Goal: Task Accomplishment & Management: Complete application form

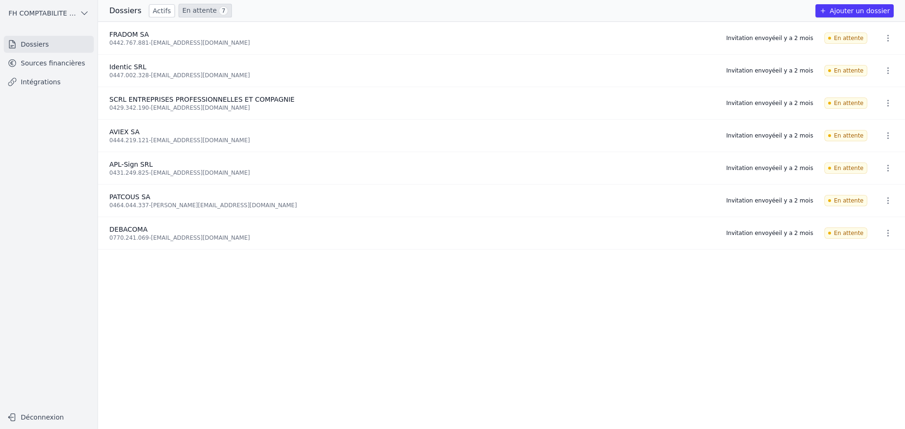
click at [71, 55] on link "Sources financières" at bounding box center [49, 63] width 90 height 17
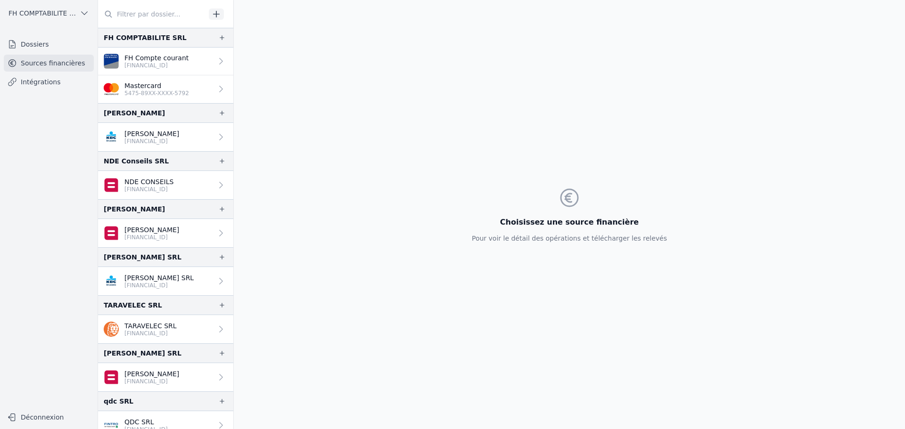
scroll to position [183, 0]
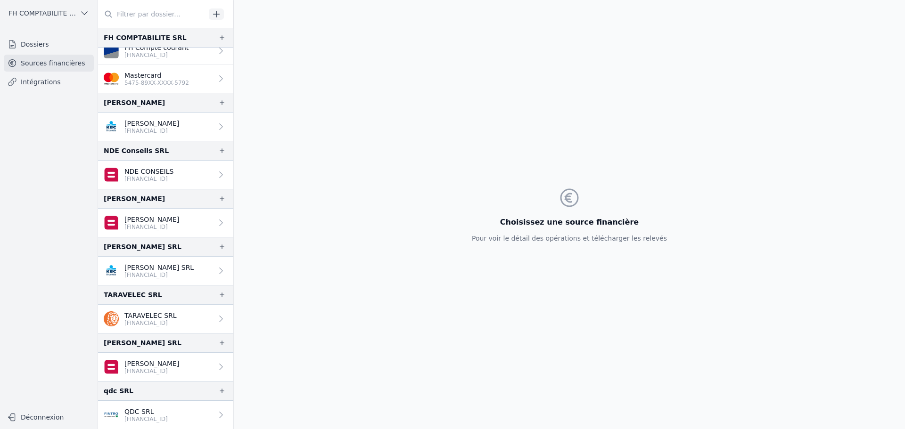
click at [39, 29] on div "FH COMPTABILITE SRL Dossiers Sources financières Intégrations Déconnexion" at bounding box center [49, 214] width 98 height 429
click at [44, 41] on link "Dossiers" at bounding box center [49, 44] width 90 height 17
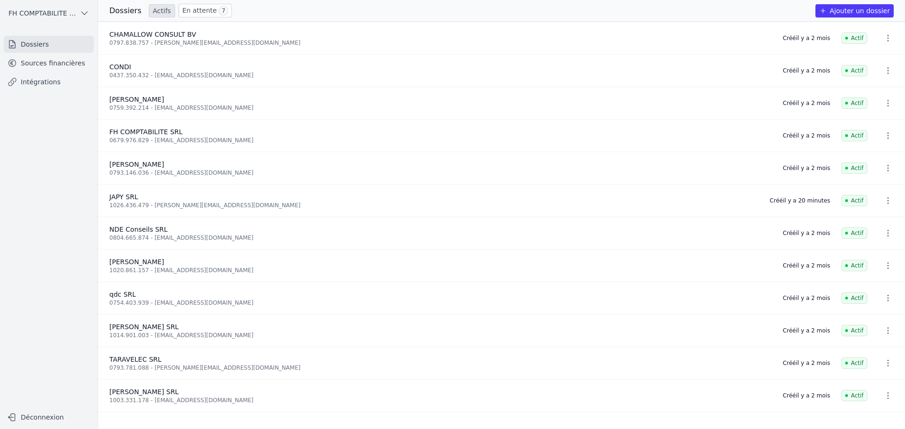
click at [885, 201] on icon "button" at bounding box center [887, 200] width 9 height 9
click at [586, 190] on div at bounding box center [452, 214] width 905 height 429
click at [64, 73] on ul "Dossiers Sources financières Intégrations" at bounding box center [49, 63] width 90 height 55
click at [51, 76] on link "Intégrations" at bounding box center [49, 82] width 90 height 17
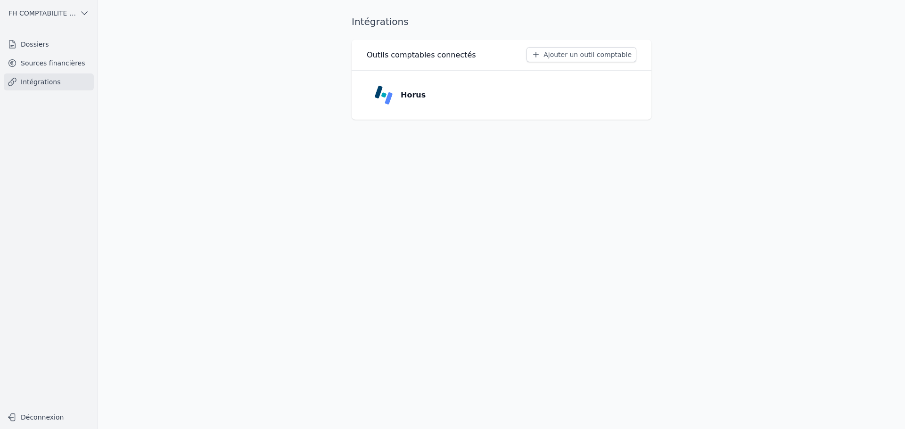
click at [63, 66] on link "Sources financières" at bounding box center [49, 63] width 90 height 17
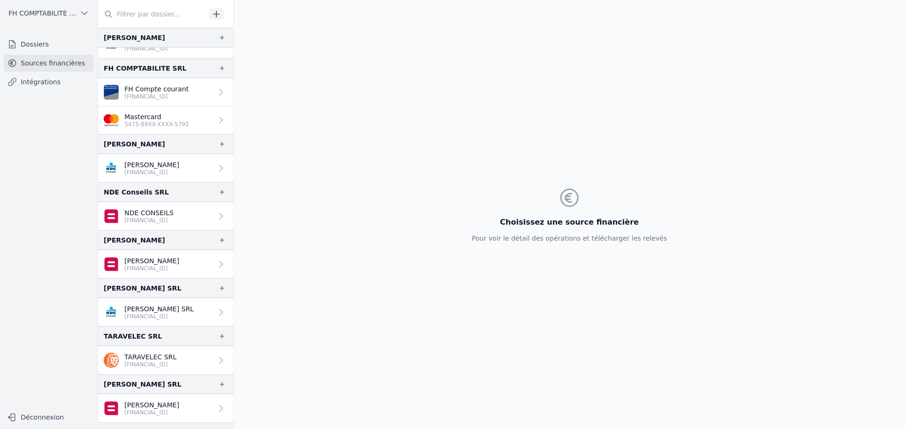
scroll to position [183, 0]
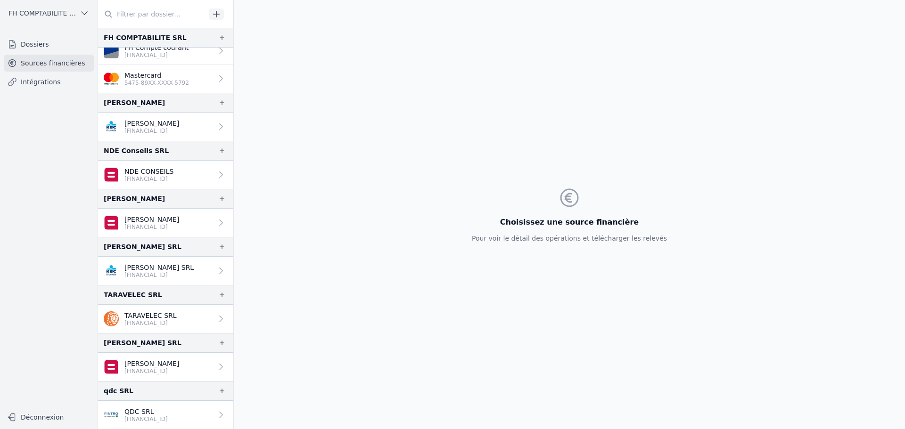
click at [45, 46] on link "Dossiers" at bounding box center [49, 44] width 90 height 17
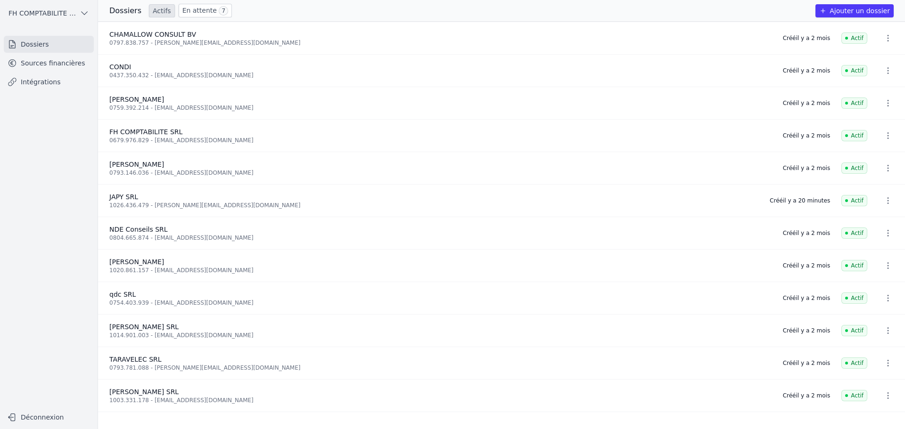
click at [203, 11] on link "En attente 7" at bounding box center [205, 11] width 53 height 14
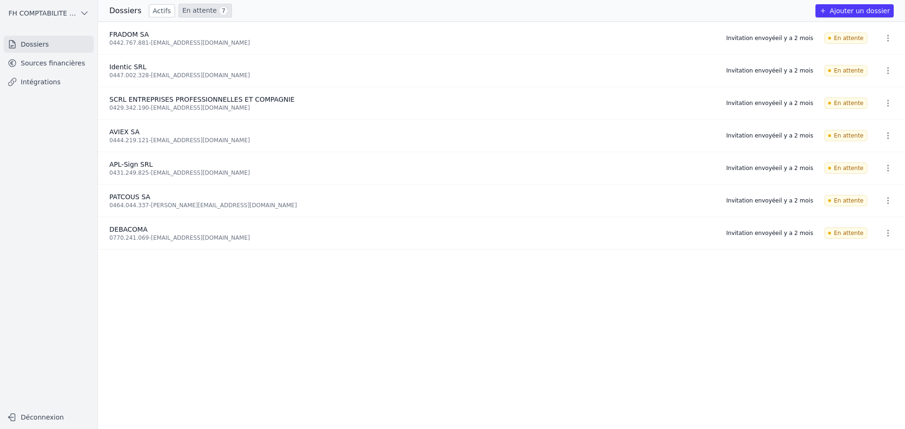
click at [57, 65] on link "Sources financières" at bounding box center [49, 63] width 90 height 17
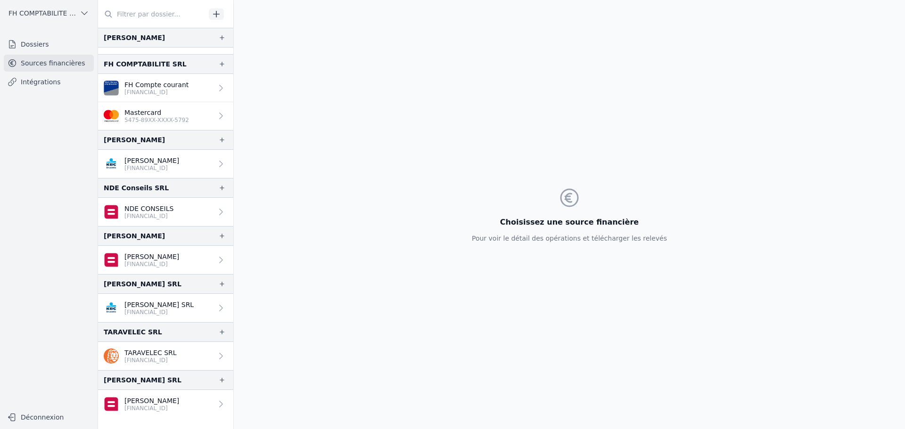
scroll to position [41, 0]
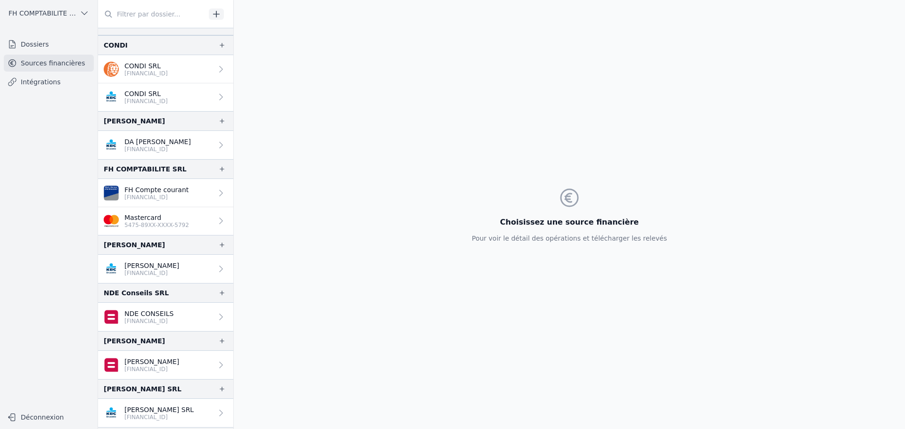
click at [37, 39] on link "Dossiers" at bounding box center [49, 44] width 90 height 17
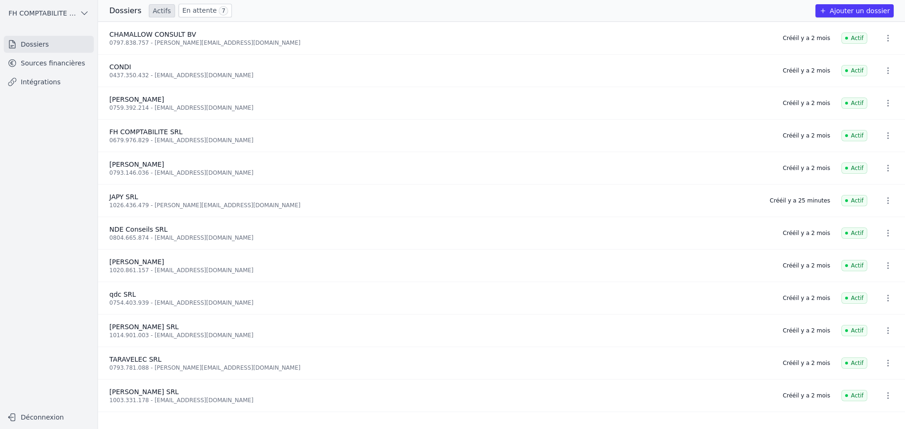
click at [180, 5] on link "En attente 7" at bounding box center [205, 11] width 53 height 14
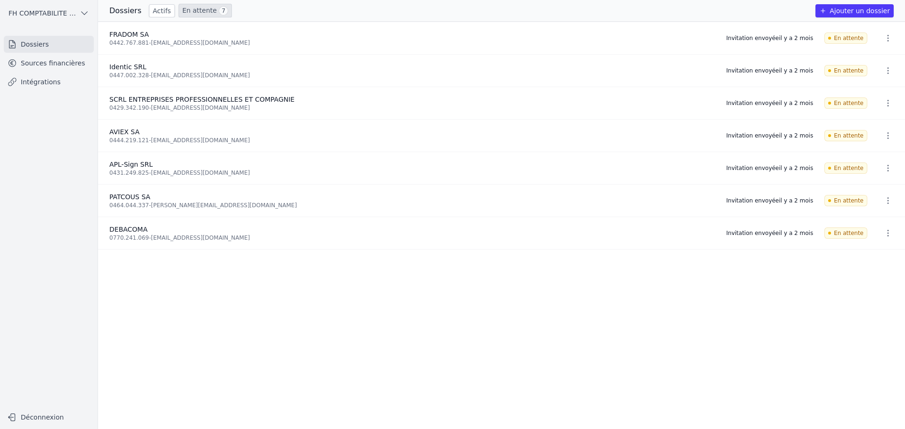
click at [893, 232] on button "button" at bounding box center [887, 233] width 19 height 15
click at [887, 231] on div at bounding box center [452, 214] width 905 height 429
click at [885, 234] on icon "button" at bounding box center [887, 233] width 9 height 9
click at [863, 258] on button "Supprimer" at bounding box center [870, 253] width 59 height 19
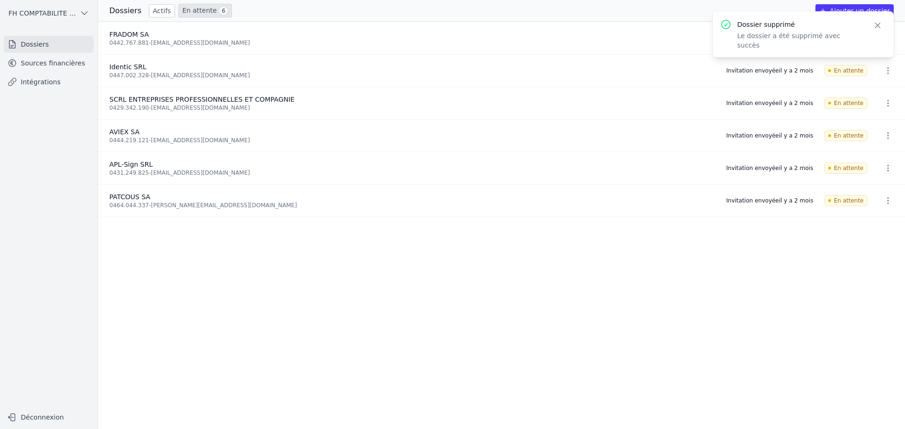
click at [838, 10] on button "Ajouter un dossier" at bounding box center [854, 10] width 78 height 13
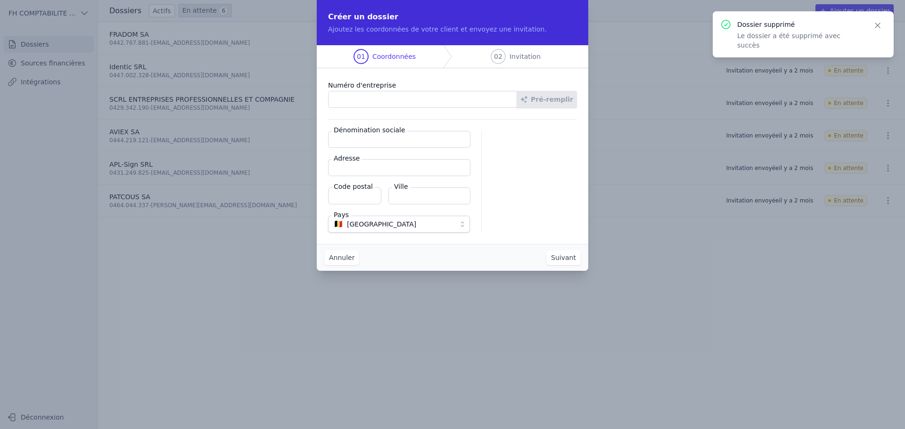
click at [405, 99] on input "Numéro d'entreprise" at bounding box center [422, 99] width 189 height 17
click at [392, 96] on input "Numéro d'entreprise" at bounding box center [422, 99] width 189 height 17
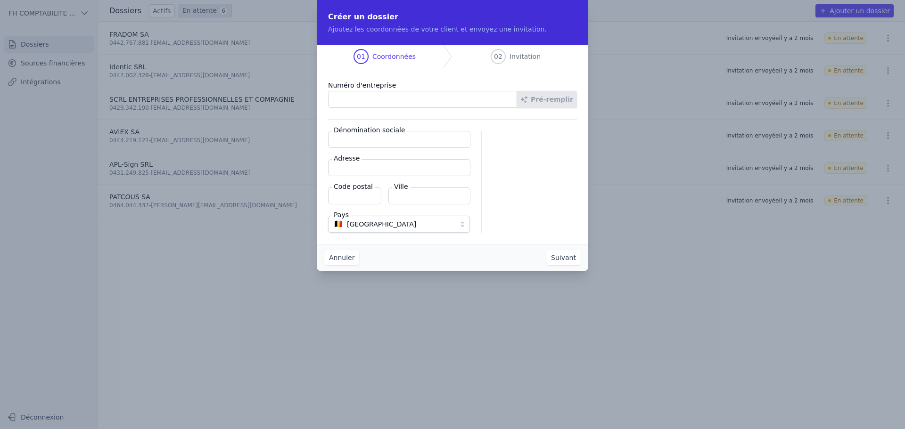
paste input "0770.241.069"
type input "0770.241.069"
click at [566, 97] on button "Pré-remplir" at bounding box center [547, 99] width 60 height 17
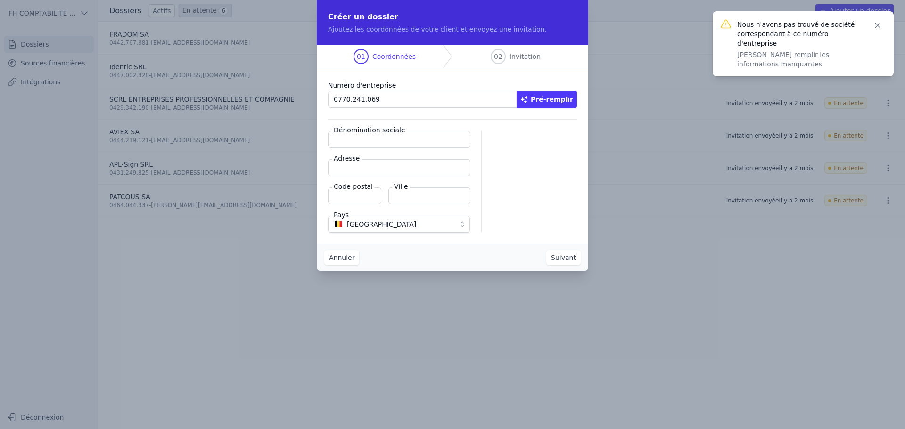
click at [548, 98] on button "Pré-remplir" at bounding box center [547, 99] width 60 height 17
click at [395, 151] on fieldset "Dénomination sociale Adresse Code postal Ville Pays 🇧🇪 Belgique" at bounding box center [399, 182] width 142 height 102
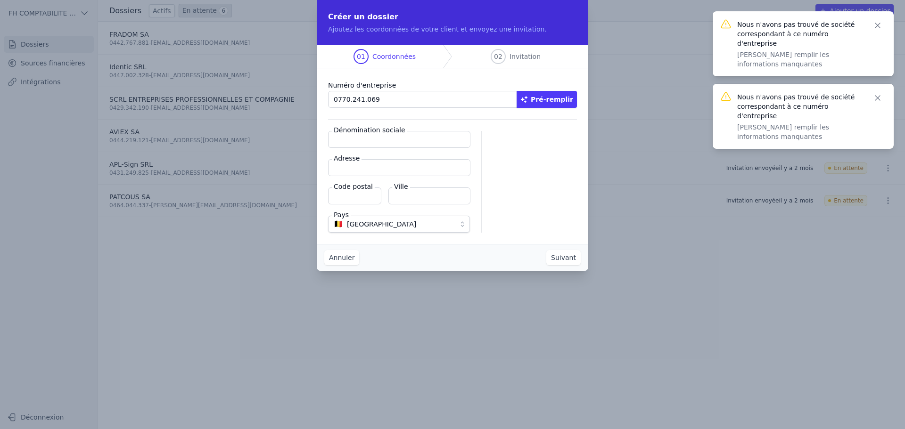
click at [394, 142] on input "Dénomination sociale" at bounding box center [399, 139] width 142 height 17
click at [387, 139] on input "Dénomination sociale" at bounding box center [399, 139] width 142 height 17
paste input "DEBACOMA"
type input "DEBACOMA"
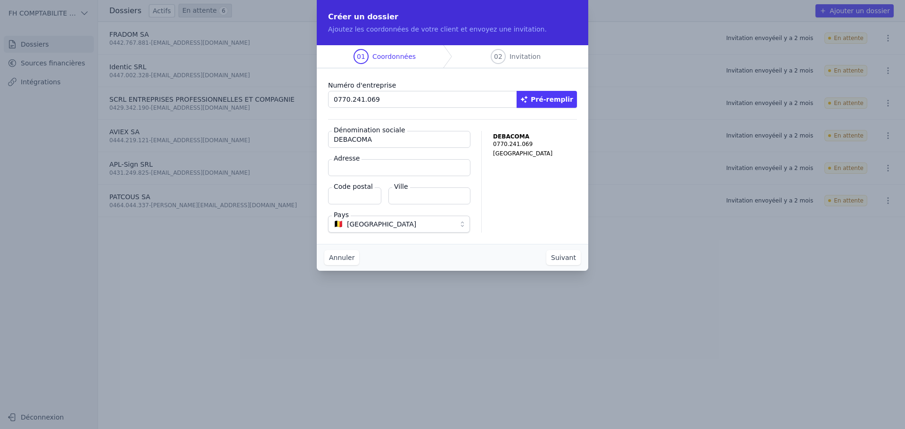
click at [362, 168] on input "Adresse" at bounding box center [399, 167] width 142 height 17
paste input "Avenue Kersbeek, 222"
type input "Avenue Kersbeek, 222"
click at [357, 196] on input "Code postal" at bounding box center [354, 196] width 53 height 17
type input "1190"
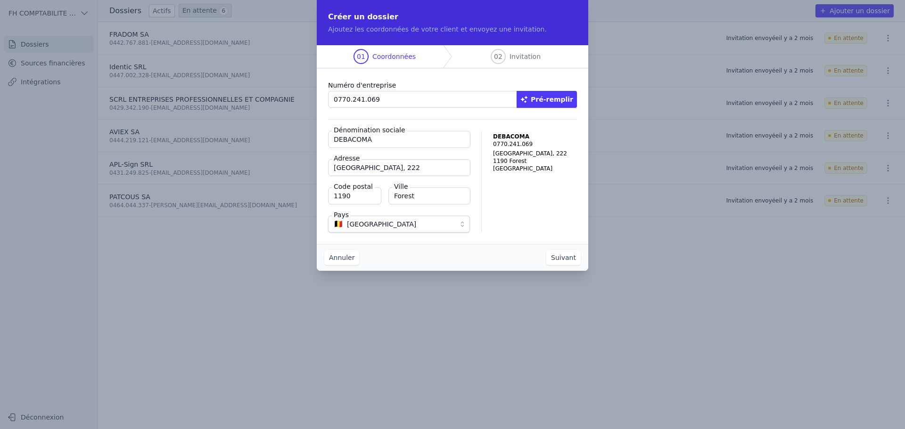
type input "Forest"
click at [573, 257] on button "Suivant" at bounding box center [563, 257] width 34 height 15
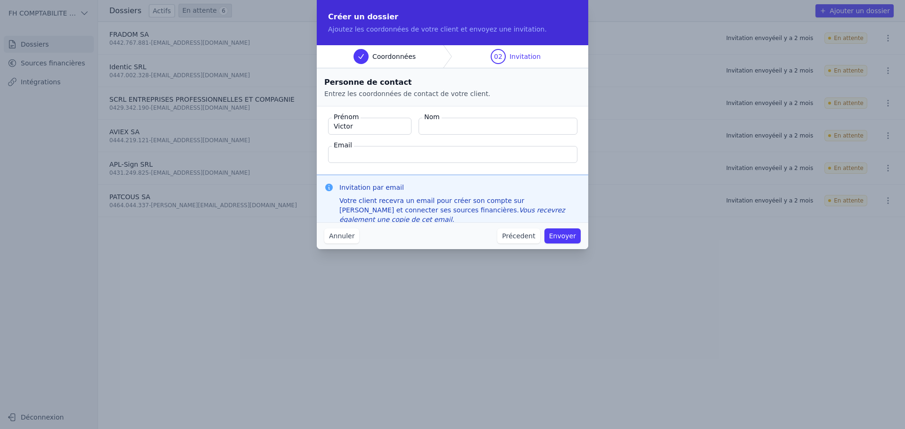
type input "Victor"
type input "Bachelier"
click at [386, 154] on input "Email" at bounding box center [452, 154] width 249 height 17
paste input "info@centreperspectives.be"
type input "info@centreperspectives.be"
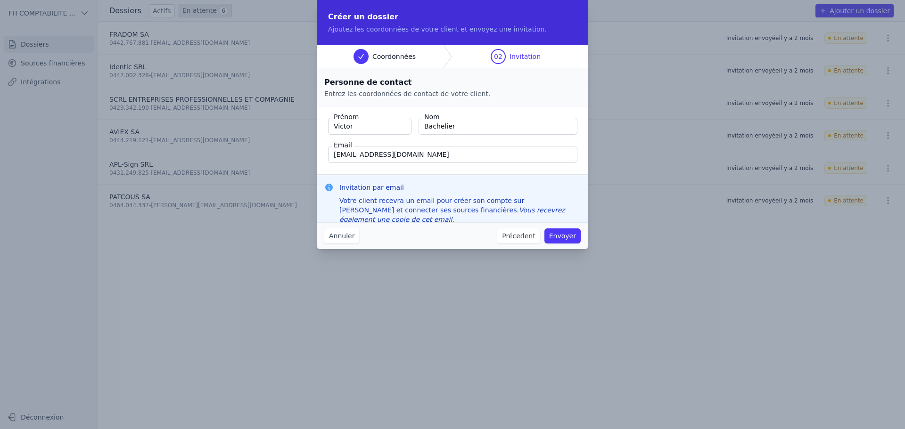
click at [575, 238] on button "Envoyer" at bounding box center [562, 236] width 36 height 15
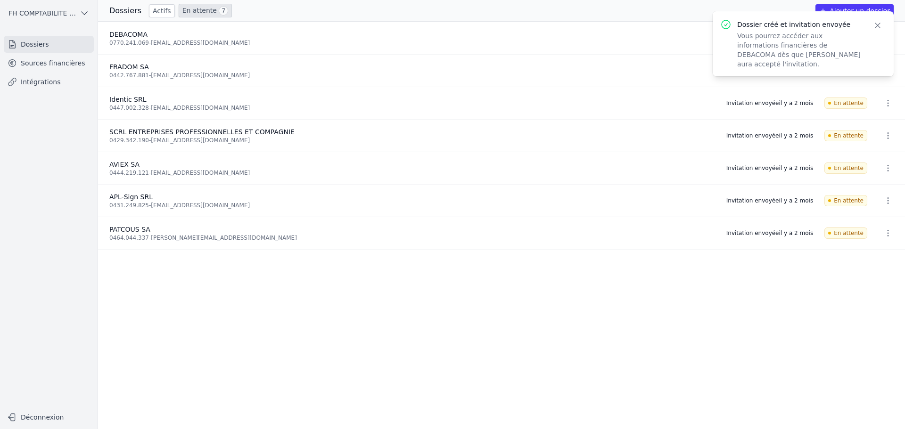
click at [219, 10] on span "7" at bounding box center [223, 10] width 9 height 9
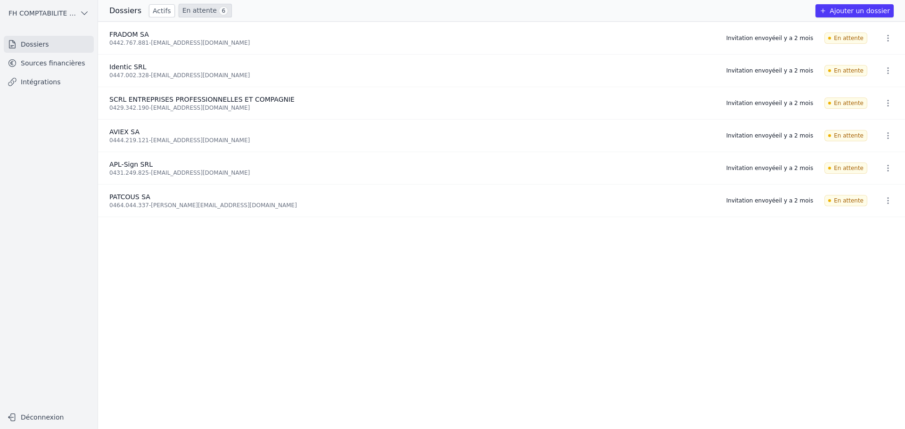
click at [37, 66] on link "Sources financières" at bounding box center [49, 63] width 90 height 17
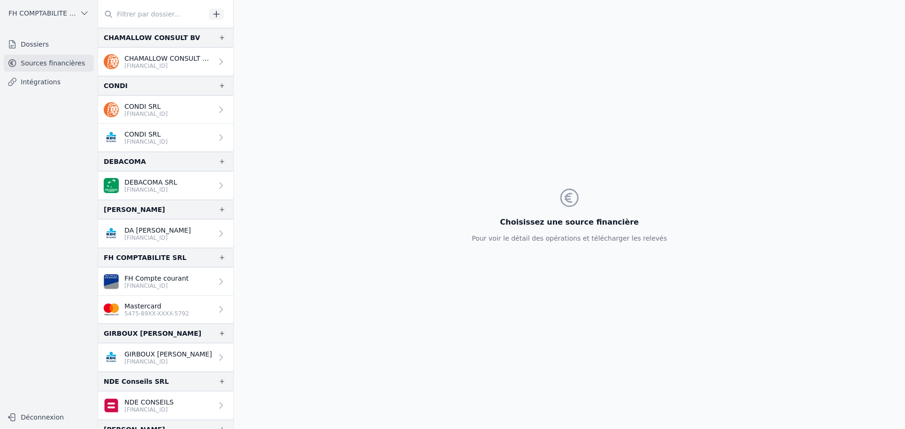
click at [168, 186] on p "[FINANCIAL_ID]" at bounding box center [150, 190] width 53 height 8
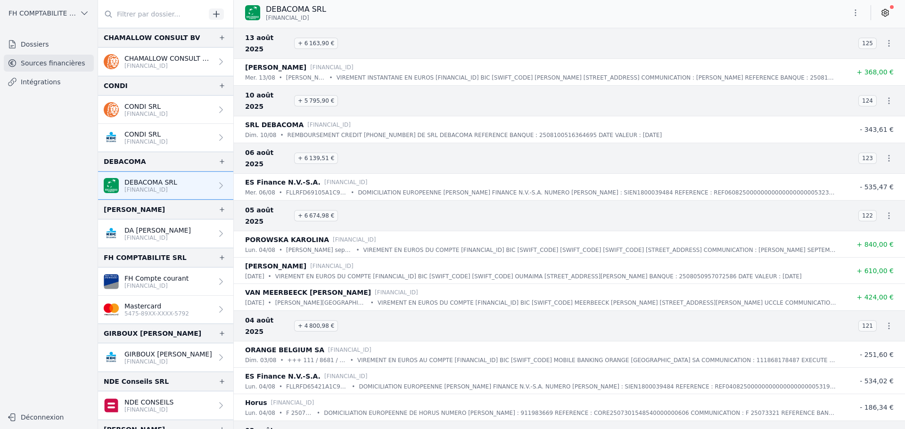
click at [898, 11] on div "DEBACOMA SRL BE71 0019 1198 3669" at bounding box center [569, 13] width 671 height 18
click at [891, 10] on link at bounding box center [885, 12] width 17 height 15
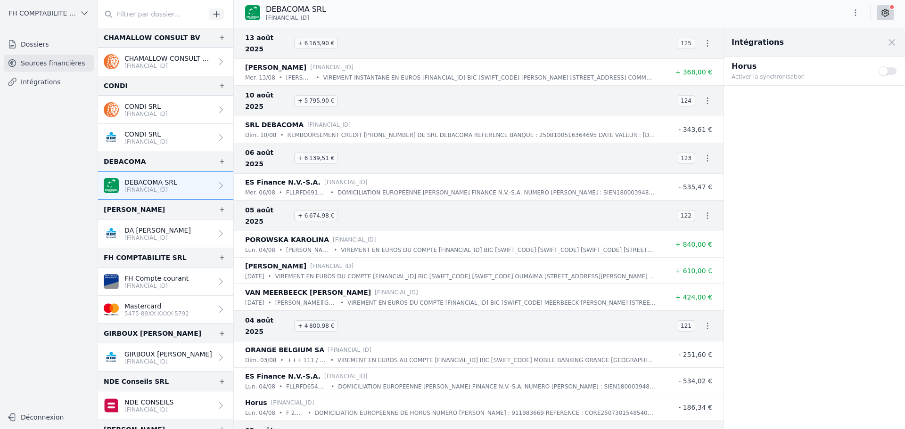
click at [885, 73] on button "Use setting" at bounding box center [887, 70] width 19 height 9
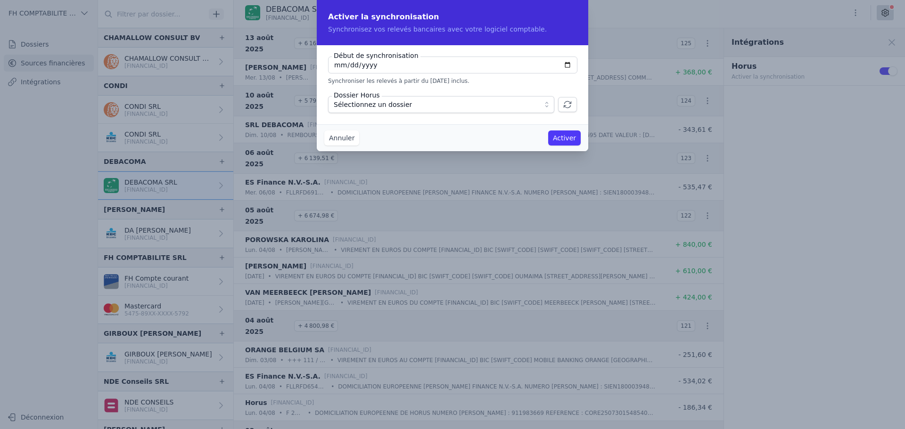
type input "2025-08-01"
type input "2025-01-01"
click at [477, 85] on fieldset "Début de synchronisation 2025-01-01 Synchroniser les relevés à partir du 01/01/…" at bounding box center [452, 85] width 249 height 57
click at [442, 107] on span "Sélectionnez un dossier" at bounding box center [435, 104] width 202 height 11
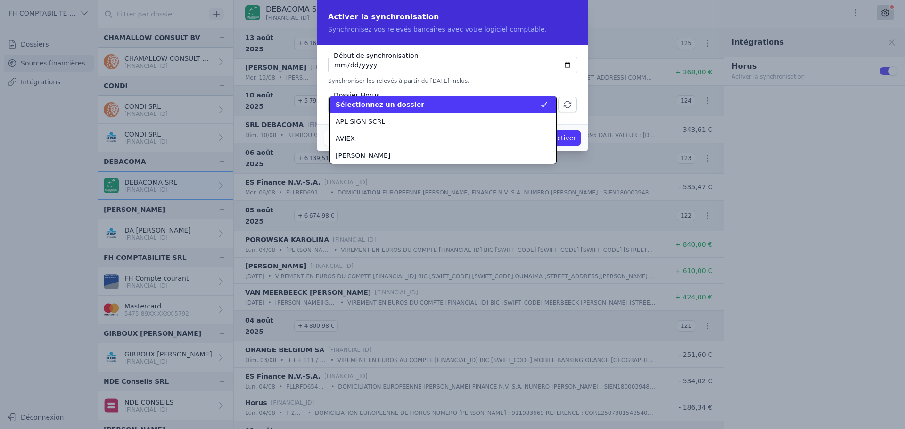
scroll to position [68, 0]
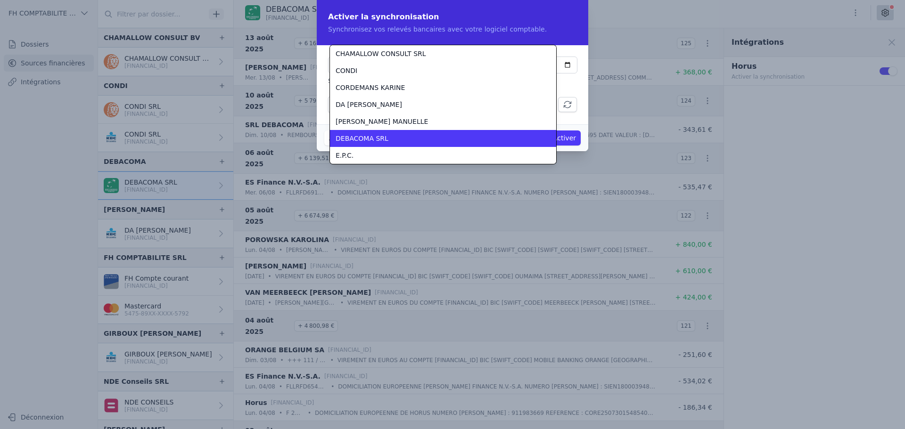
click at [399, 136] on div "DEBACOMA SRL" at bounding box center [438, 138] width 204 height 9
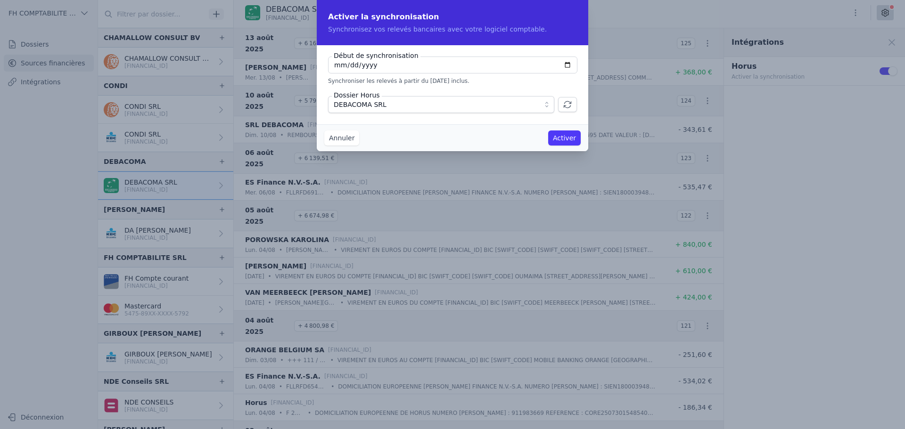
click at [568, 135] on button "Activer" at bounding box center [564, 138] width 33 height 15
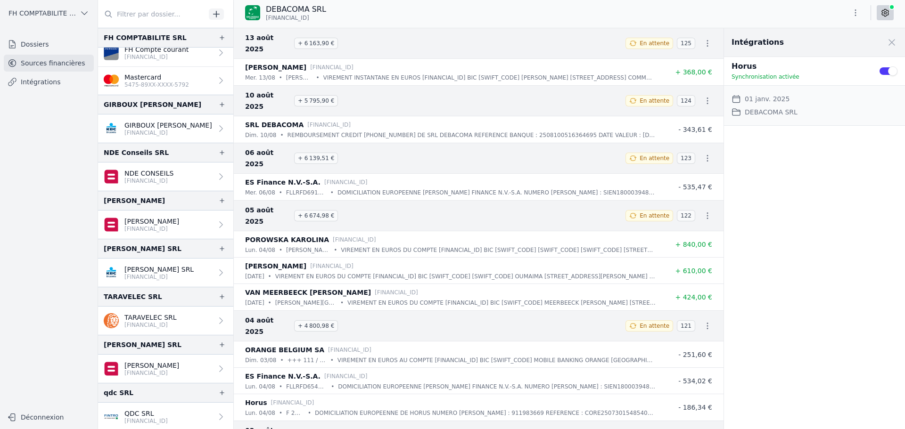
scroll to position [182, 0]
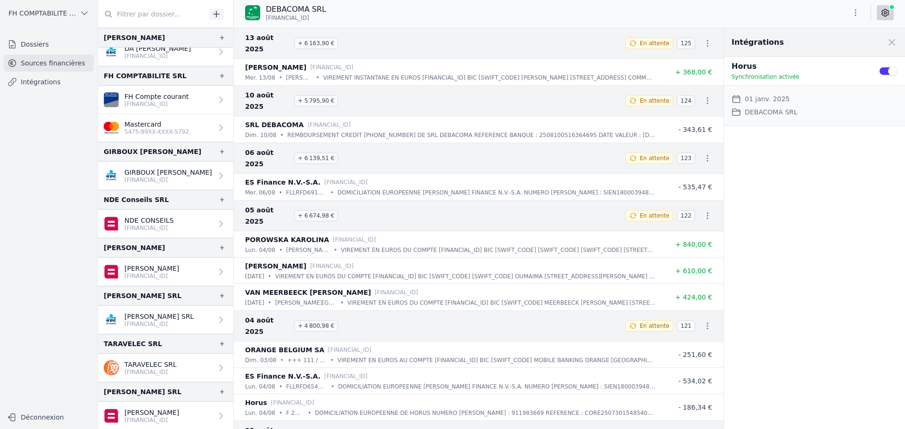
click at [68, 38] on link "Dossiers" at bounding box center [49, 44] width 90 height 17
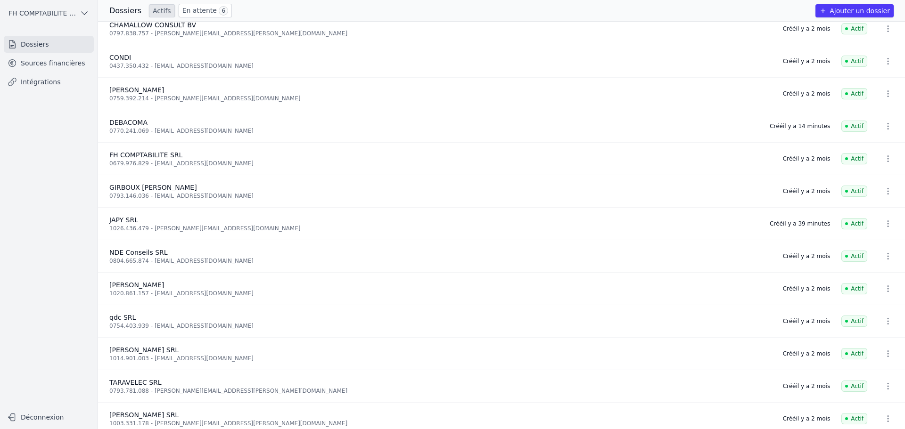
scroll to position [19, 0]
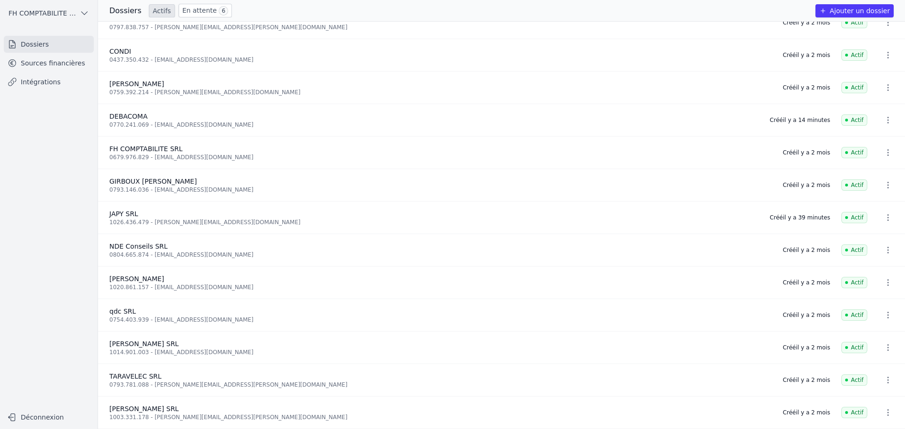
click at [193, 11] on link "En attente 6" at bounding box center [205, 11] width 53 height 14
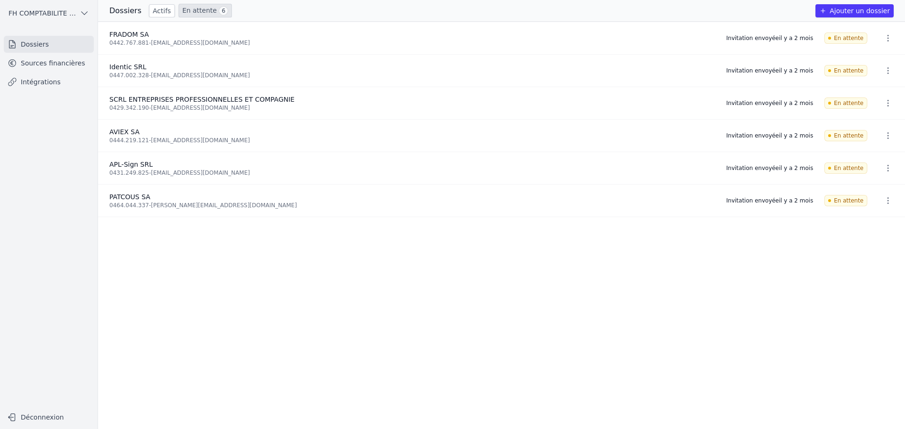
click at [156, 9] on link "Actifs" at bounding box center [162, 10] width 26 height 13
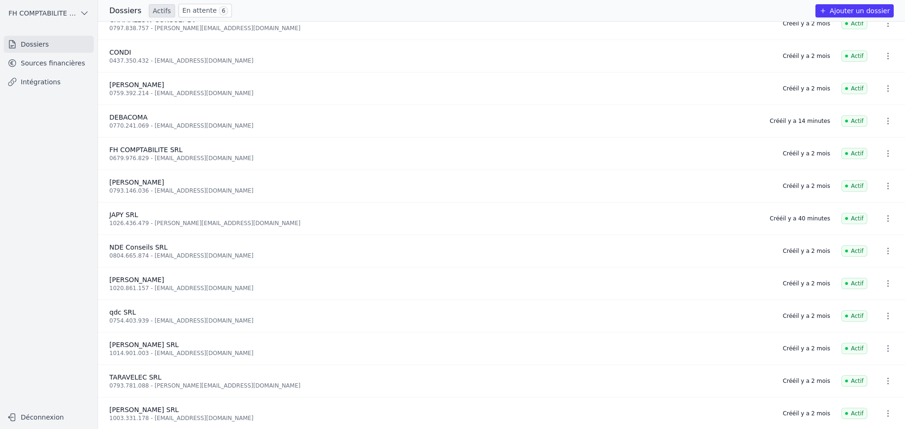
scroll to position [19, 0]
drag, startPoint x: 118, startPoint y: 206, endPoint x: 176, endPoint y: 206, distance: 57.5
click at [176, 209] on div "JAPY SRL" at bounding box center [433, 213] width 649 height 9
click at [544, 202] on li "JAPY SRL 1026.436.479 - carole.debacker30@gmail.com Créé il y a 40 minutes Actif" at bounding box center [501, 218] width 807 height 33
click at [883, 213] on icon "button" at bounding box center [887, 217] width 9 height 9
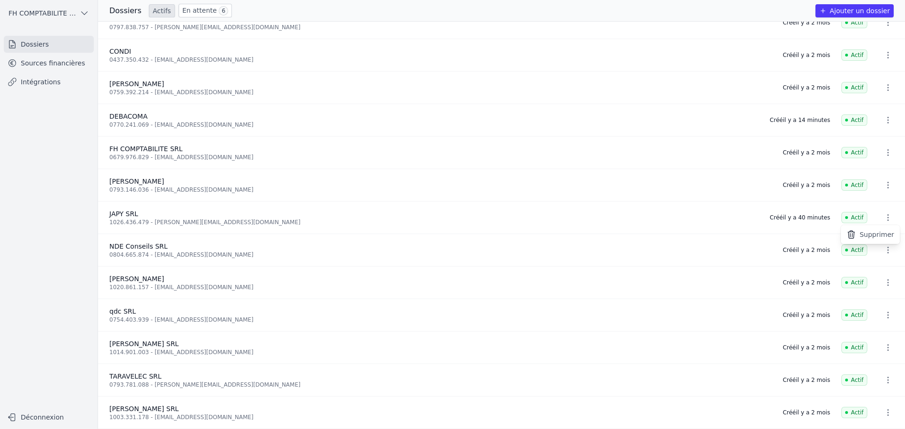
click at [164, 223] on div at bounding box center [452, 214] width 905 height 429
click at [56, 70] on link "Sources financières" at bounding box center [49, 63] width 90 height 17
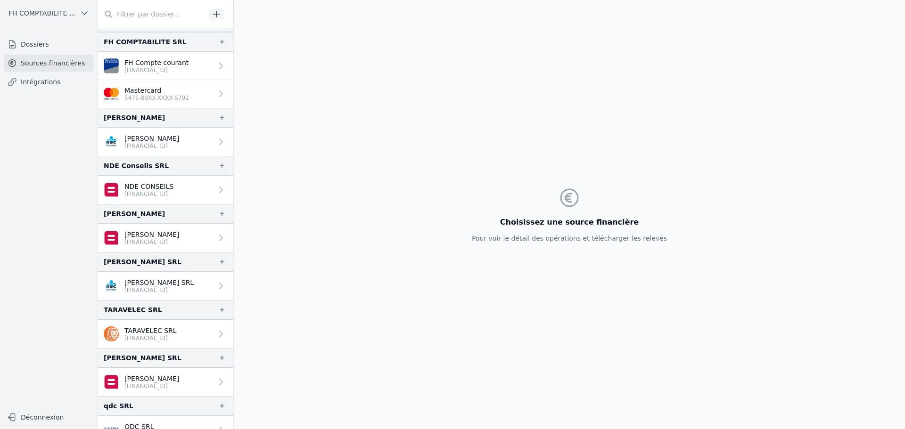
scroll to position [231, 0]
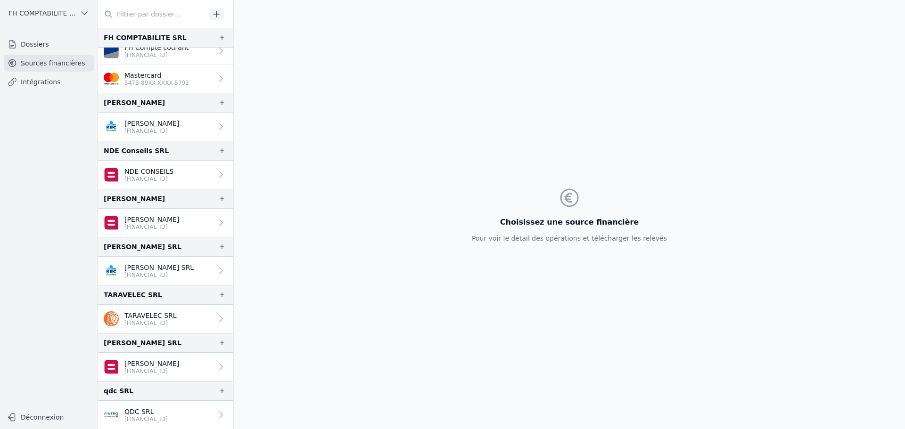
click at [64, 70] on link "Sources financières" at bounding box center [49, 63] width 90 height 17
click at [64, 80] on link "Intégrations" at bounding box center [49, 82] width 90 height 17
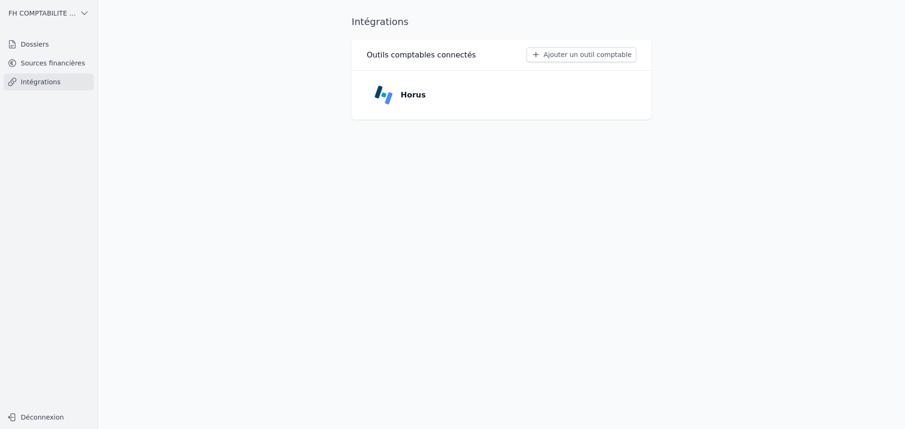
click at [586, 102] on link "Horus" at bounding box center [502, 95] width 270 height 34
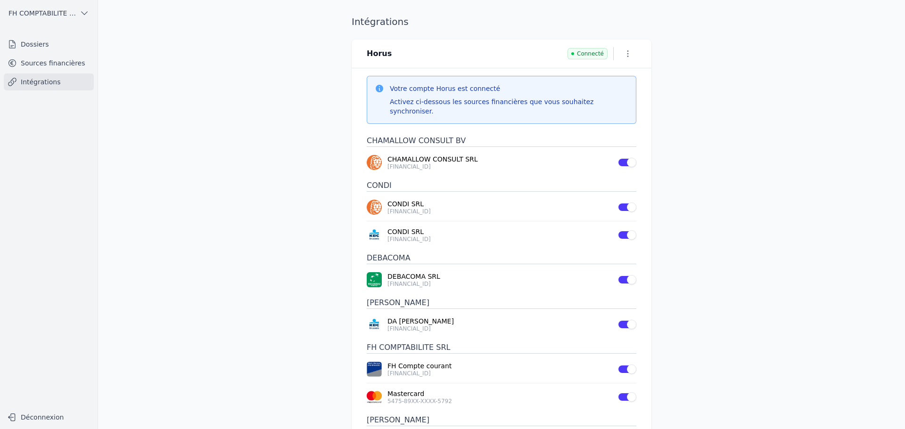
click at [33, 81] on link "Intégrations" at bounding box center [49, 82] width 90 height 17
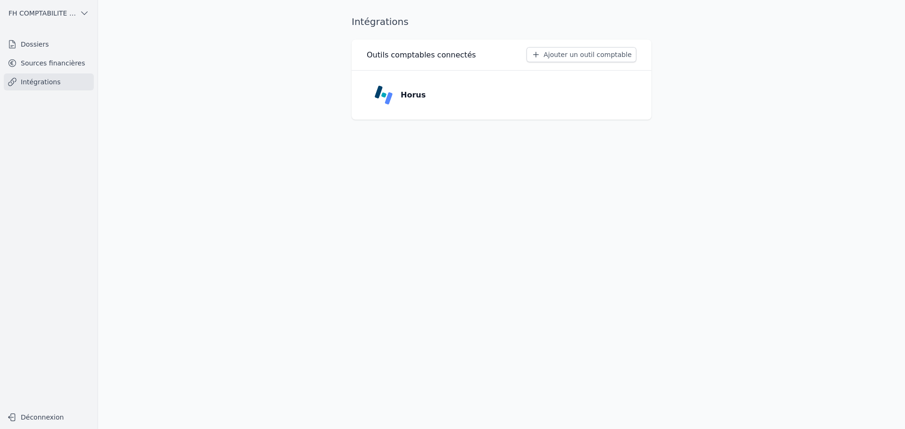
click at [645, 53] on div "Outils comptables connectés Ajouter un outil comptable" at bounding box center [502, 55] width 300 height 31
click at [633, 53] on button "Ajouter un outil comptable" at bounding box center [581, 54] width 110 height 15
click at [27, 44] on link "Dossiers" at bounding box center [49, 44] width 90 height 17
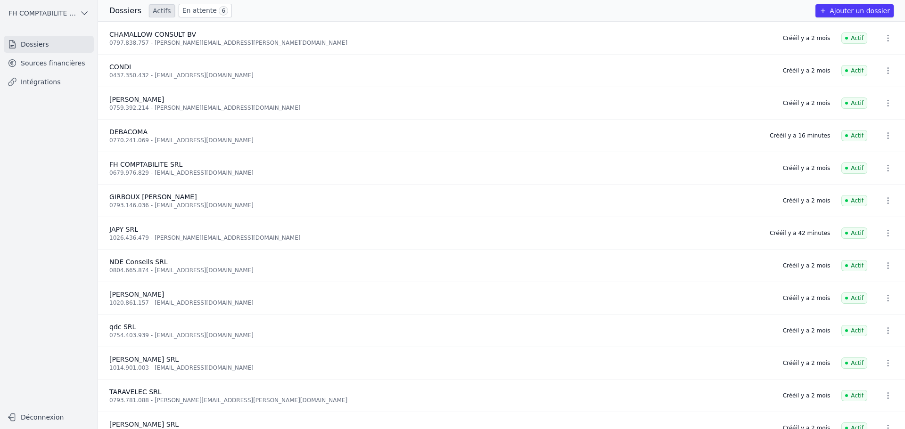
click at [83, 65] on link "Sources financières" at bounding box center [49, 63] width 90 height 17
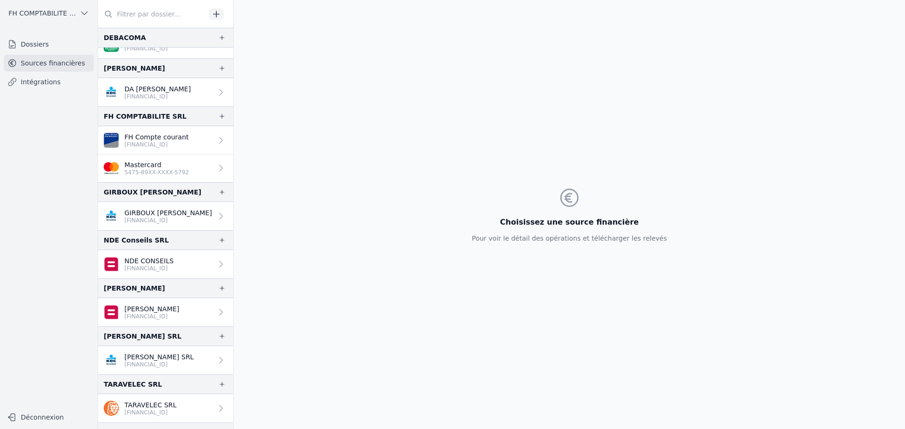
scroll to position [94, 0]
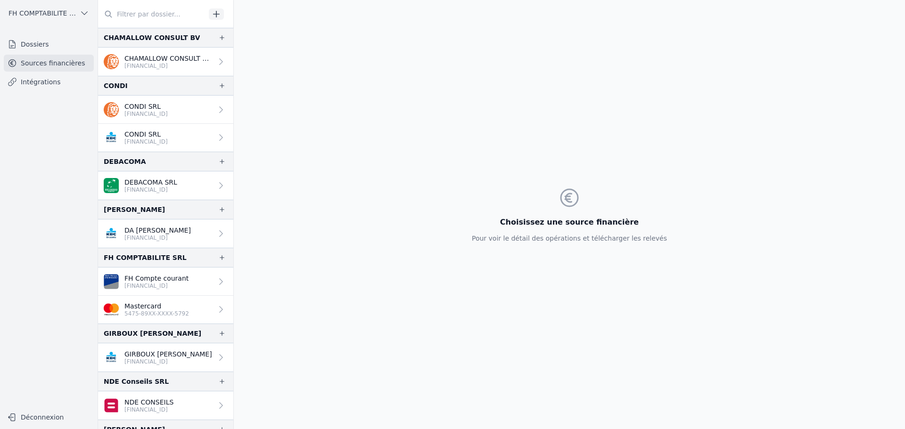
click at [47, 43] on link "Dossiers" at bounding box center [49, 44] width 90 height 17
